Goal: Task Accomplishment & Management: Manage account settings

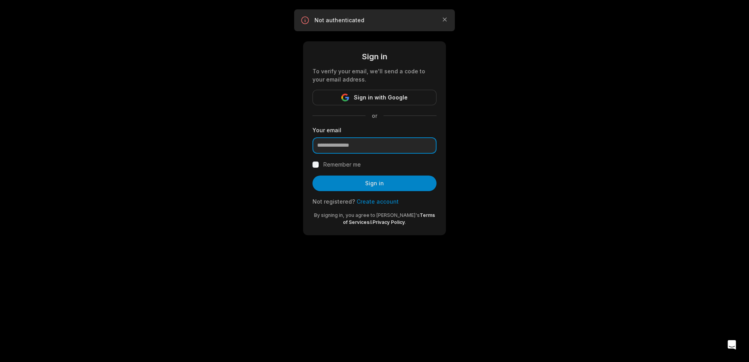
click at [370, 139] on input "email" at bounding box center [375, 145] width 124 height 16
type input "**********"
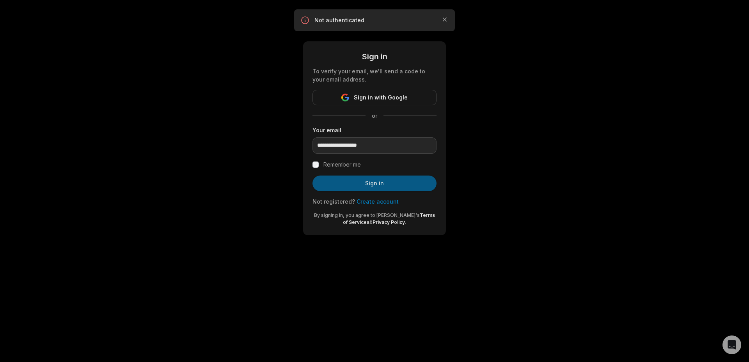
click at [356, 180] on button "Sign in" at bounding box center [375, 184] width 124 height 16
click at [341, 165] on label "Remember me" at bounding box center [342, 164] width 37 height 9
click at [336, 182] on button "Sign in" at bounding box center [375, 184] width 124 height 16
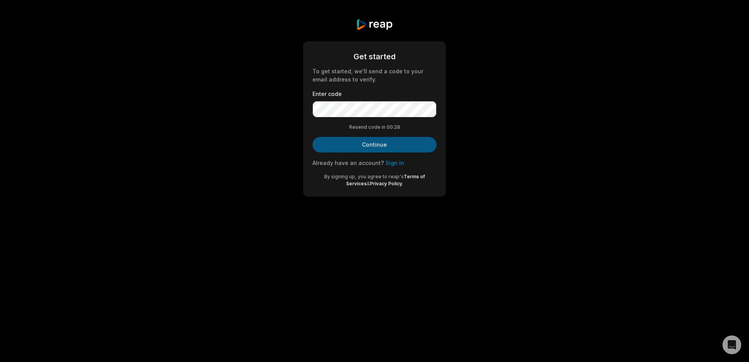
click at [397, 141] on button "Continue" at bounding box center [375, 145] width 124 height 16
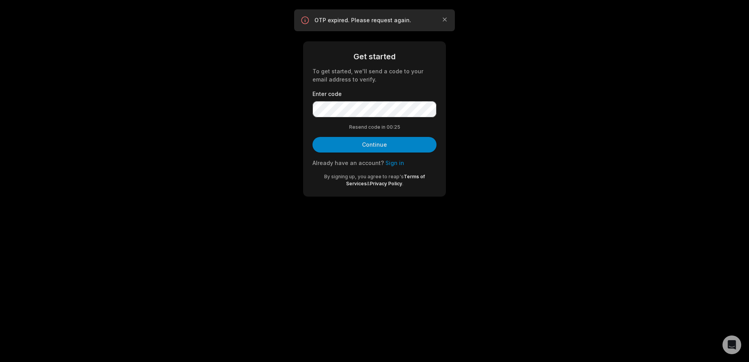
click at [386, 163] on link "Sign in" at bounding box center [395, 163] width 19 height 7
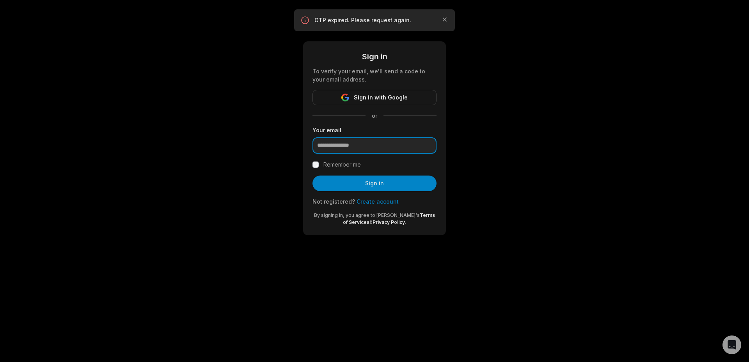
click at [359, 147] on input "email" at bounding box center [375, 145] width 124 height 16
type input "**********"
click at [338, 162] on label "Remember me" at bounding box center [342, 164] width 37 height 9
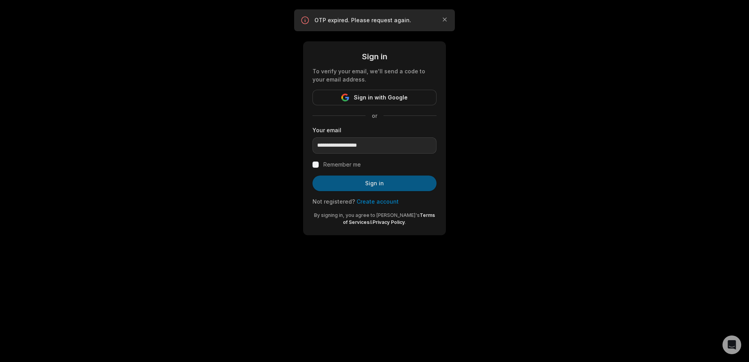
click at [329, 181] on button "Sign in" at bounding box center [375, 184] width 124 height 16
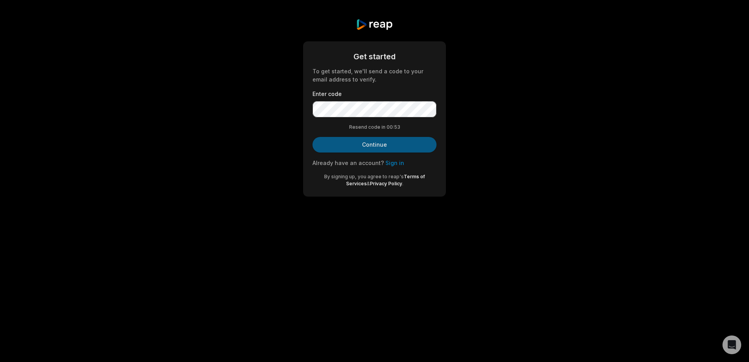
click at [397, 138] on button "Continue" at bounding box center [375, 145] width 124 height 16
